Goal: Task Accomplishment & Management: Use online tool/utility

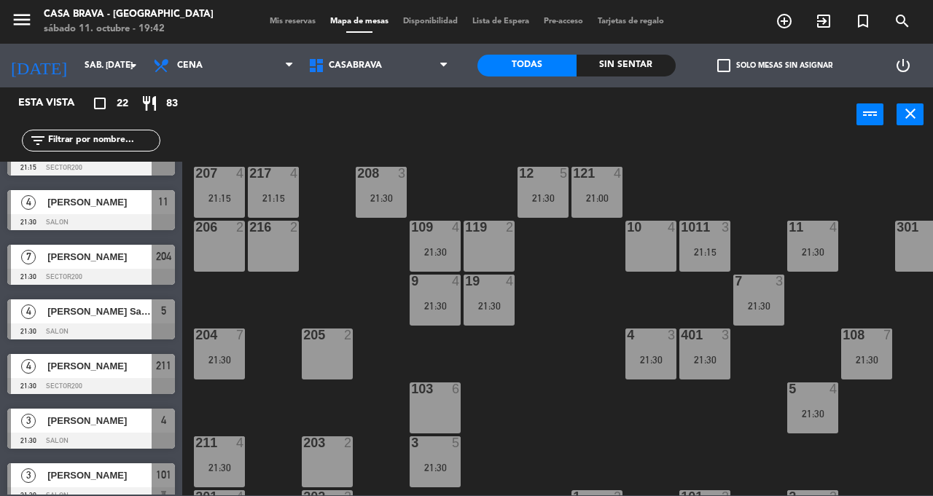
scroll to position [267, 0]
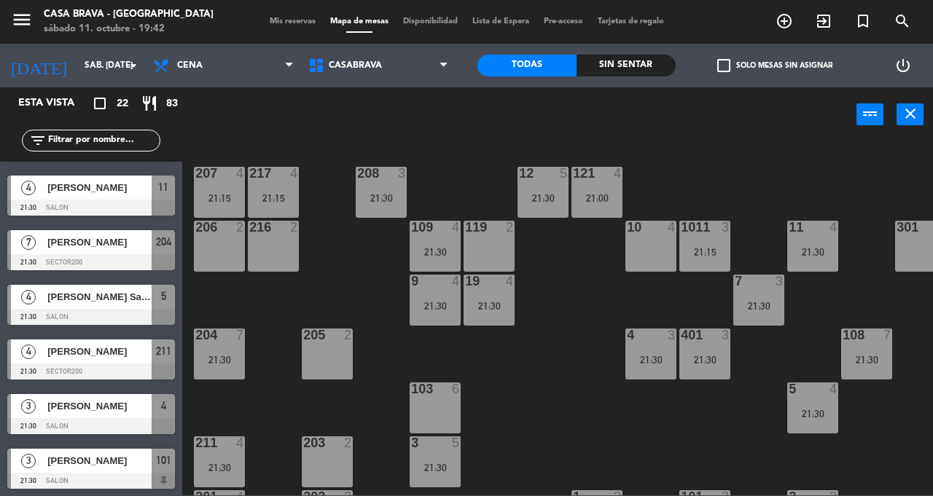
click at [291, 20] on span "Mis reservas" at bounding box center [292, 21] width 60 height 8
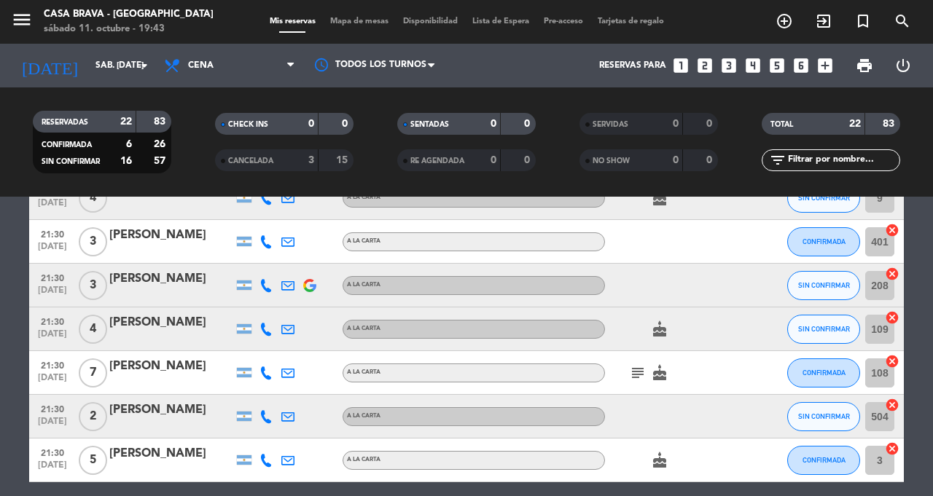
scroll to position [796, 0]
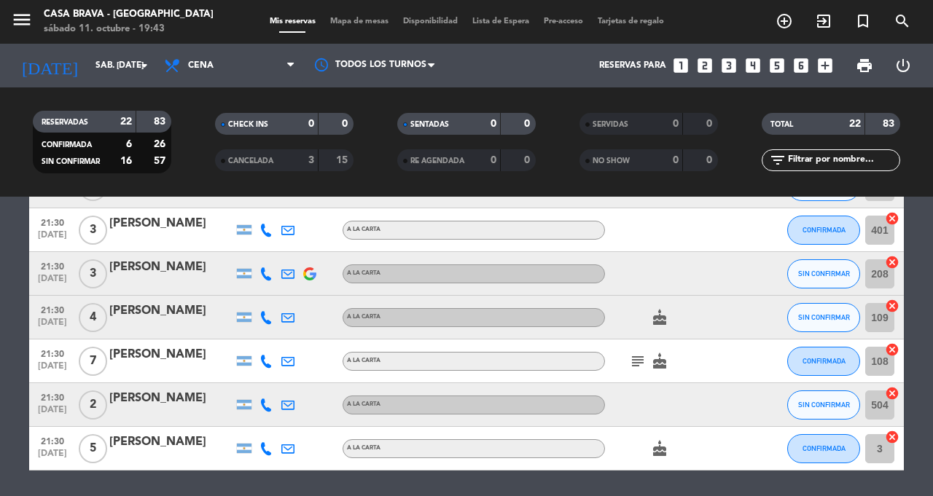
click at [351, 23] on span "Mapa de mesas" at bounding box center [359, 21] width 73 height 8
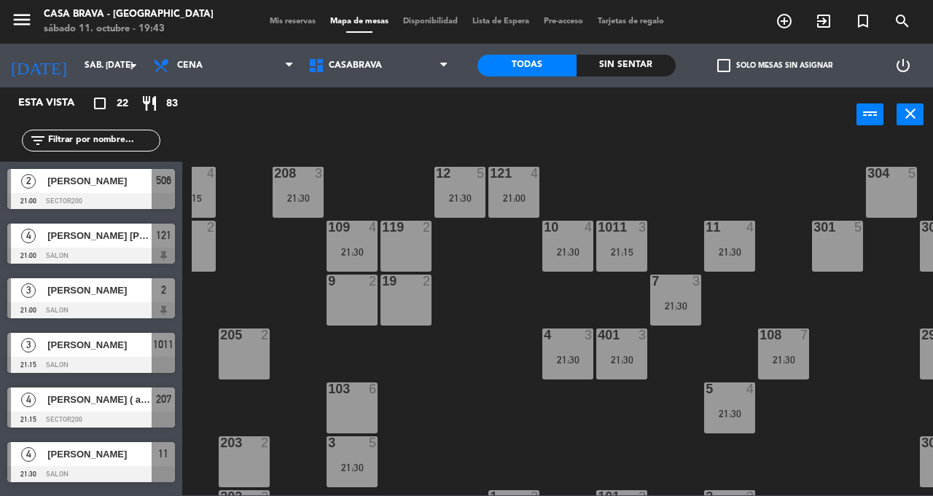
scroll to position [44, 0]
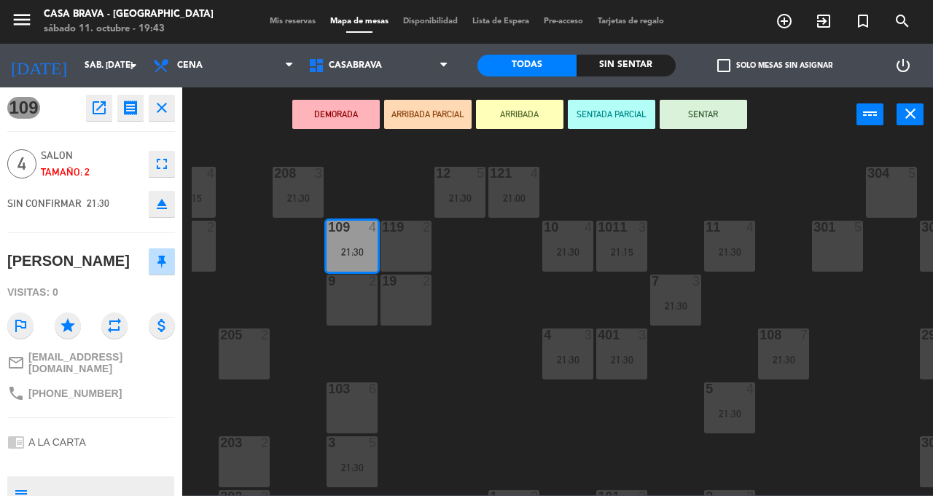
click at [434, 385] on div "207 4 21:15 208 3 21:30 217 4 21:15 12 5 21:30 121 4 21:00 304 5 206 2 216 2 10…" at bounding box center [562, 318] width 741 height 354
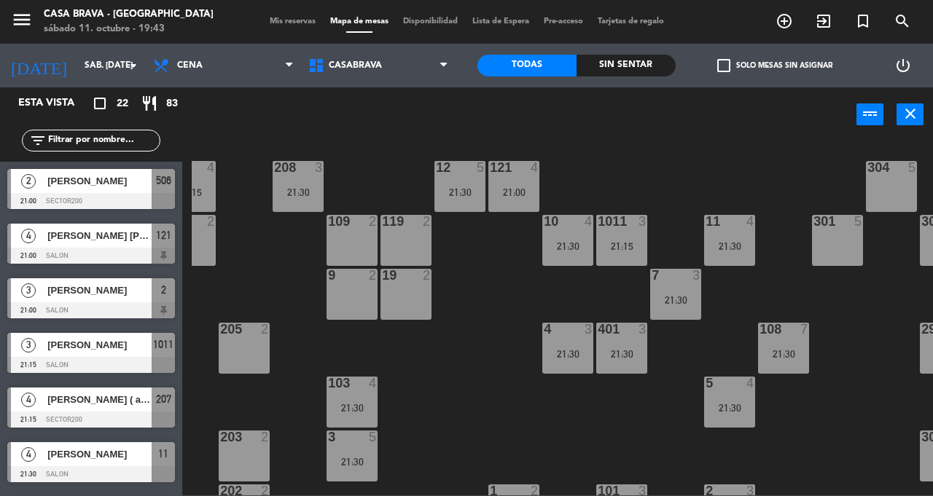
scroll to position [208, 0]
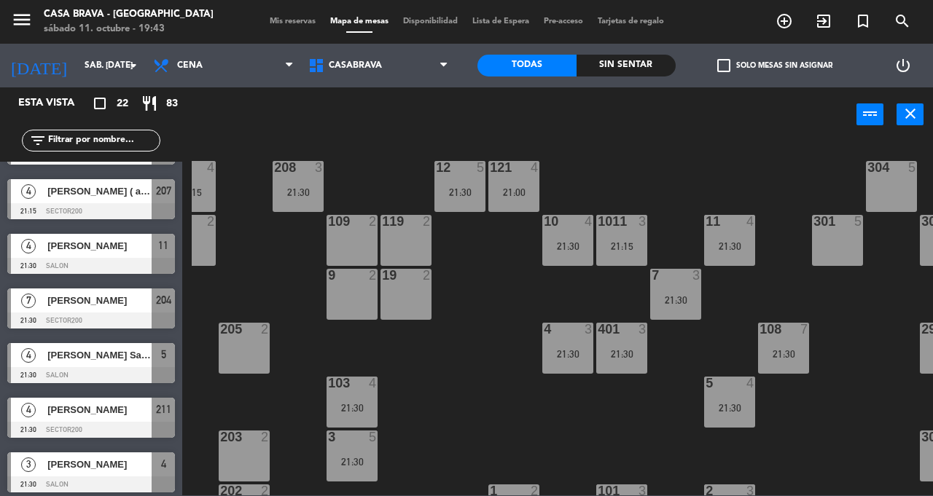
click at [464, 338] on div "207 4 21:15 208 3 21:30 217 4 21:15 12 5 21:30 121 4 21:00 304 5 206 2 216 2 10…" at bounding box center [562, 318] width 741 height 354
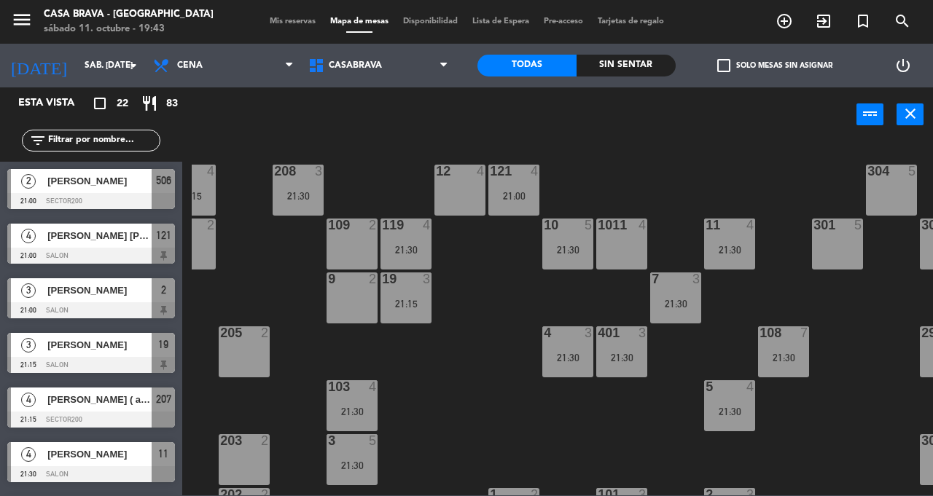
scroll to position [0, 0]
click at [482, 318] on div "207 4 21:15 208 3 21:30 217 4 21:15 12 4 121 4 21:00 304 5 206 2 216 2 109 2 10…" at bounding box center [562, 318] width 741 height 354
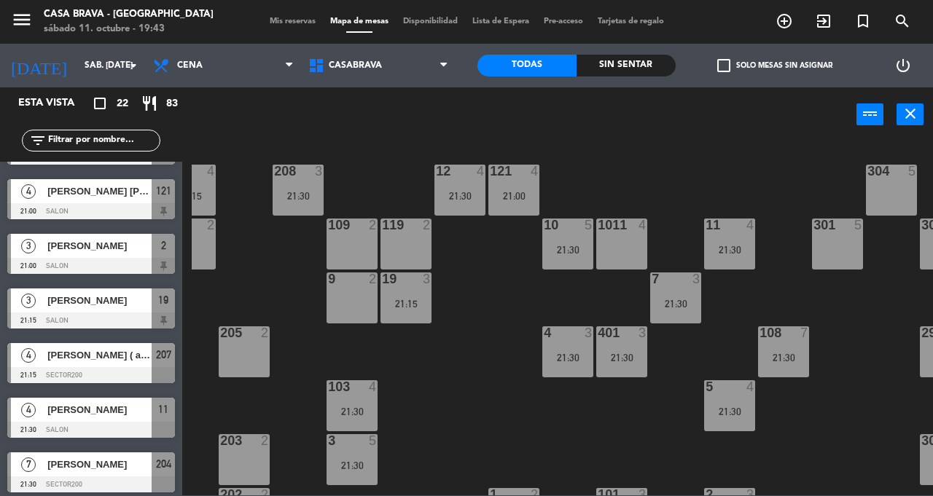
click at [496, 300] on div "207 4 21:15 208 3 21:30 217 4 21:15 12 4 21:30 121 4 21:00 304 5 206 2 216 2 10…" at bounding box center [562, 318] width 741 height 354
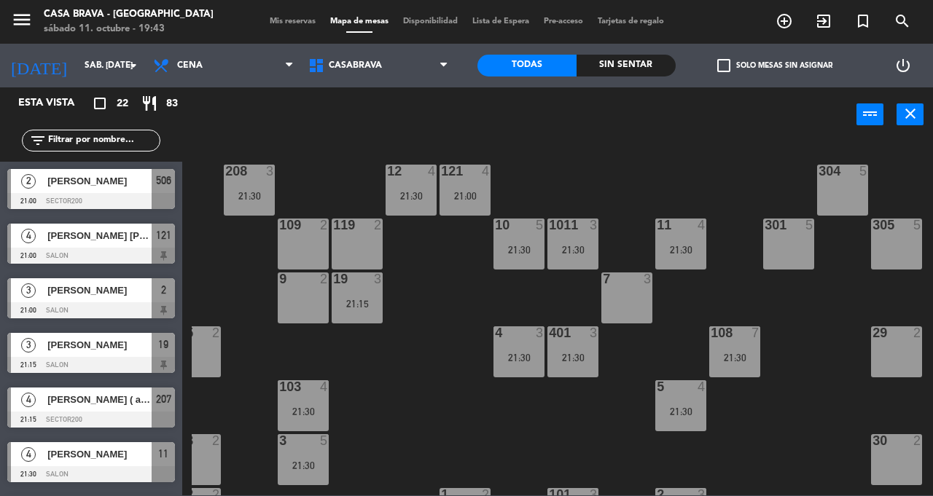
scroll to position [0, 0]
click at [471, 428] on div "207 4 21:15 208 3 21:30 217 4 21:15 12 4 21:30 121 4 21:00 304 5 206 2 216 2 10…" at bounding box center [562, 318] width 741 height 354
click at [563, 229] on div at bounding box center [573, 225] width 24 height 13
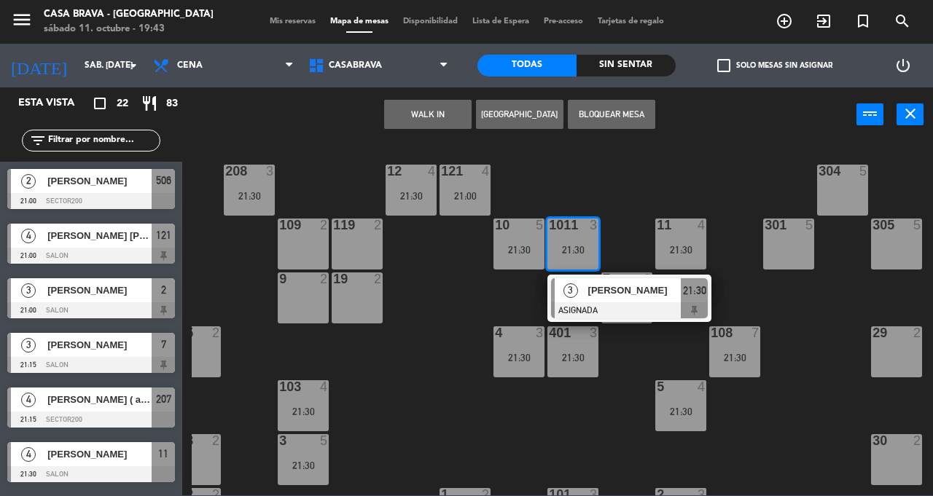
click at [439, 389] on div "207 4 21:15 208 3 21:30 217 4 21:15 12 4 21:30 121 4 21:00 304 5 206 2 216 2 10…" at bounding box center [562, 318] width 741 height 354
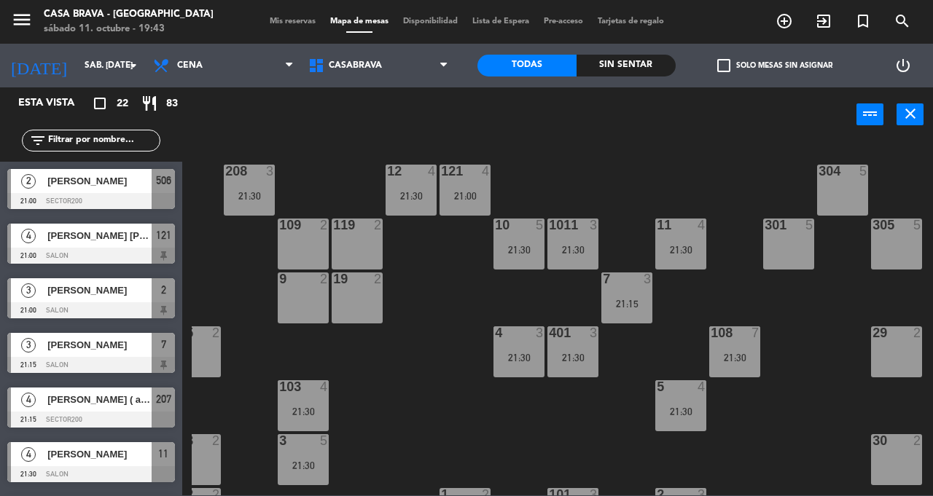
click at [620, 301] on div "21:15" at bounding box center [626, 304] width 51 height 10
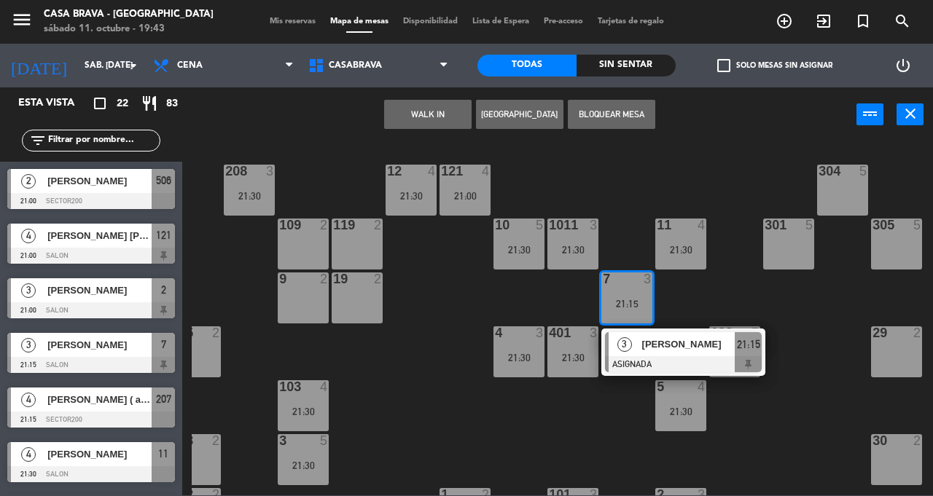
click at [477, 433] on div "207 4 21:15 208 3 21:30 217 4 21:15 12 4 21:30 121 4 21:00 304 5 206 2 216 2 10…" at bounding box center [562, 318] width 741 height 354
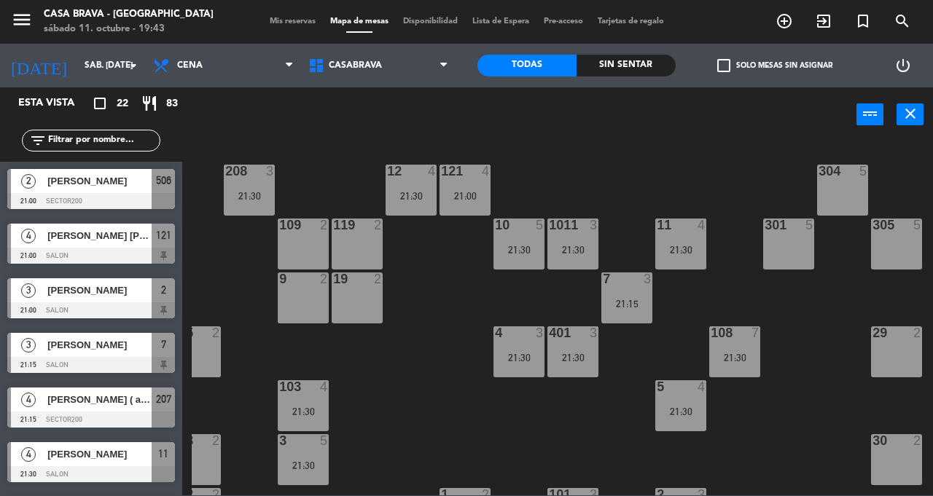
click at [497, 359] on div "21:30" at bounding box center [518, 358] width 51 height 10
click at [459, 437] on div "207 4 21:15 208 3 21:30 217 4 21:15 12 4 21:30 121 4 21:00 304 5 206 2 216 2 10…" at bounding box center [562, 318] width 741 height 354
click at [571, 361] on div "21:30" at bounding box center [572, 358] width 51 height 10
click at [472, 426] on div "207 4 21:15 208 3 21:30 217 4 21:15 12 4 21:30 121 4 21:00 304 5 206 2 216 2 10…" at bounding box center [562, 318] width 741 height 354
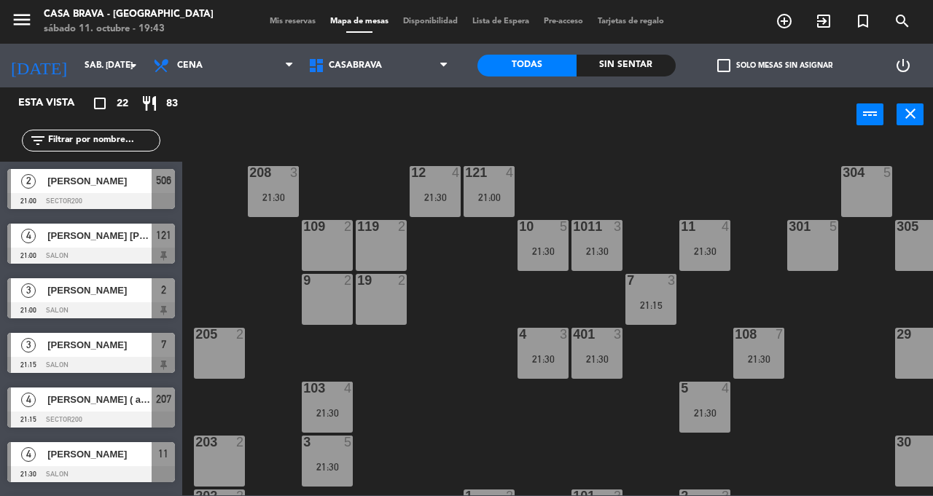
scroll to position [1, 132]
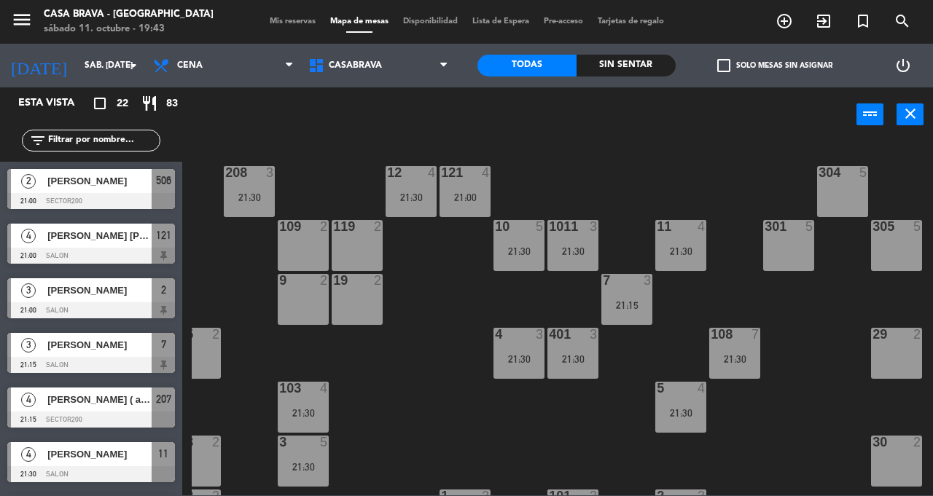
click at [730, 354] on div "21:30" at bounding box center [734, 359] width 51 height 10
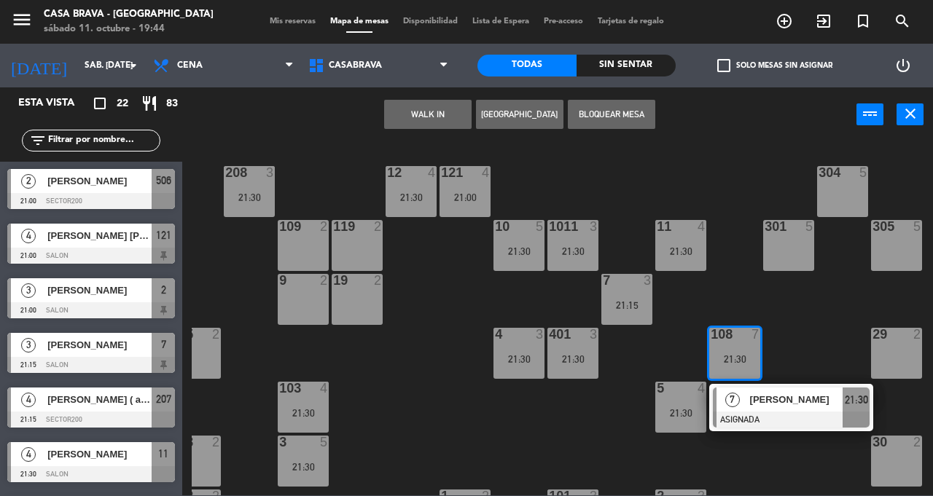
click at [791, 318] on div "207 4 21:15 208 3 21:30 217 4 21:15 12 4 21:30 121 4 21:00 304 5 206 2 216 2 10…" at bounding box center [562, 318] width 741 height 354
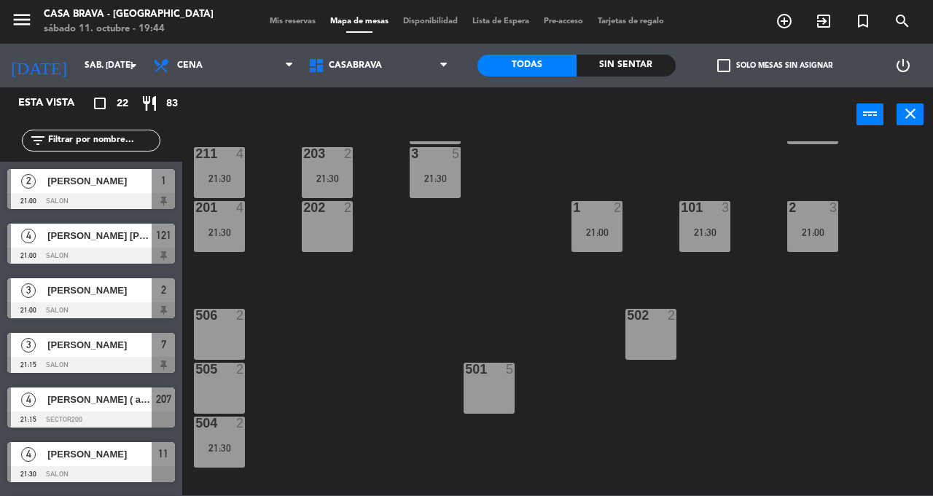
scroll to position [0, 0]
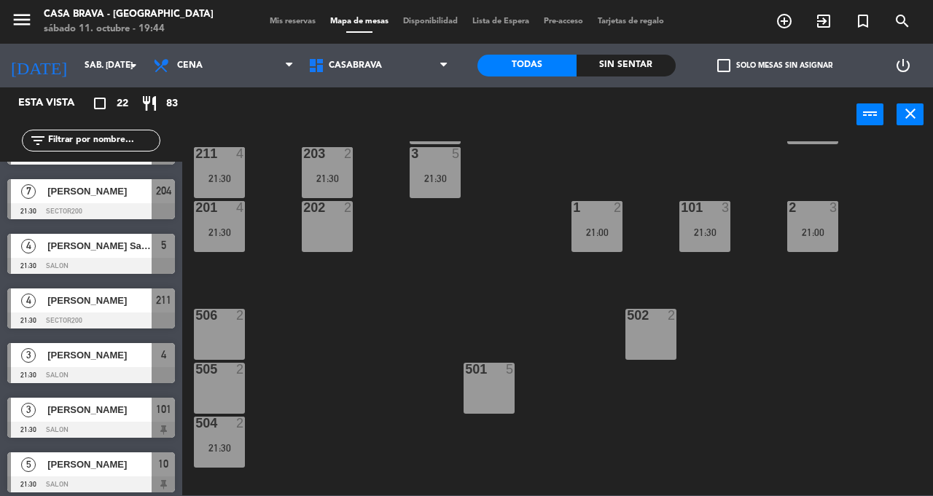
click at [494, 322] on div "207 4 21:15 208 3 21:30 217 4 21:15 12 4 21:30 121 4 21:00 304 5 206 2 216 2 10…" at bounding box center [562, 318] width 741 height 354
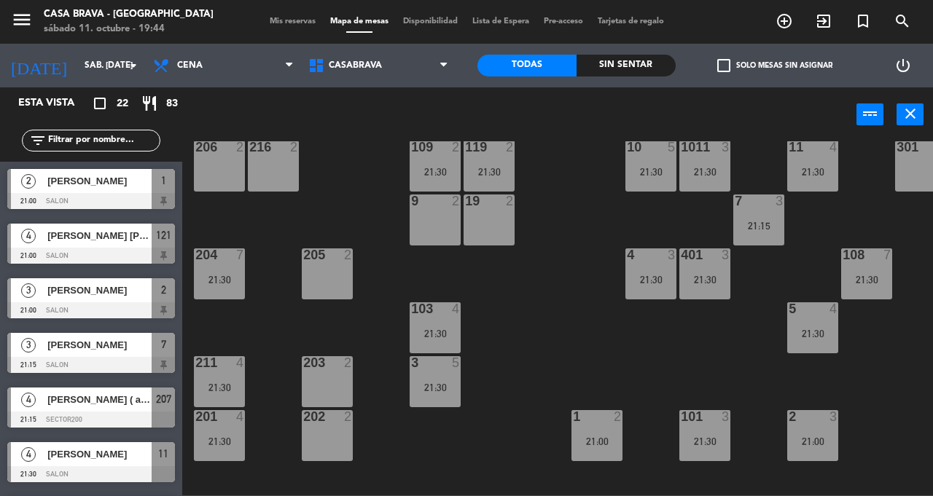
scroll to position [318, 0]
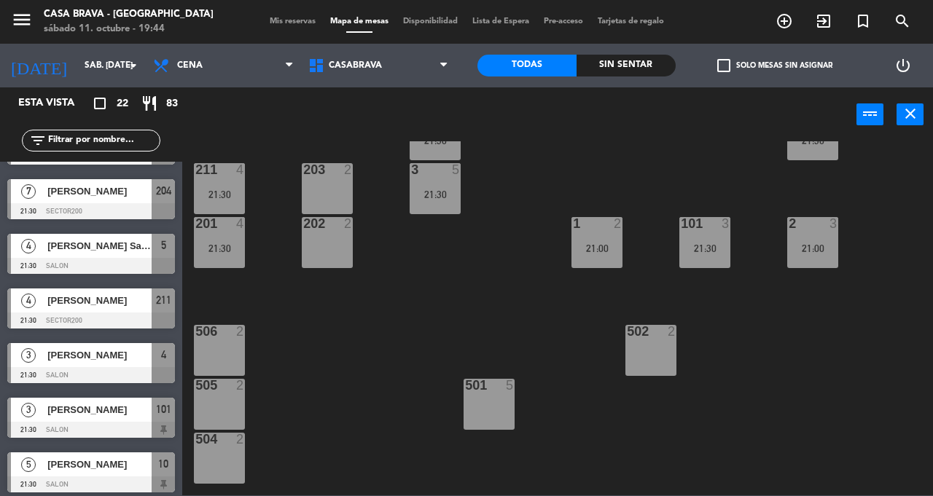
click at [732, 342] on div "207 4 21:15 208 3 21:30 217 4 21:15 12 4 21:30 121 4 21:00 304 5 206 2 216 2 10…" at bounding box center [562, 318] width 741 height 354
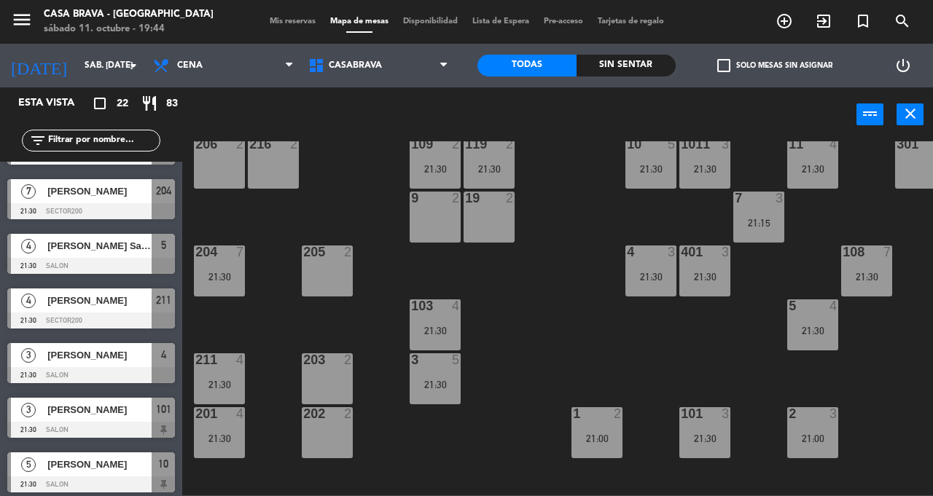
scroll to position [0, 0]
